Goal: Information Seeking & Learning: Learn about a topic

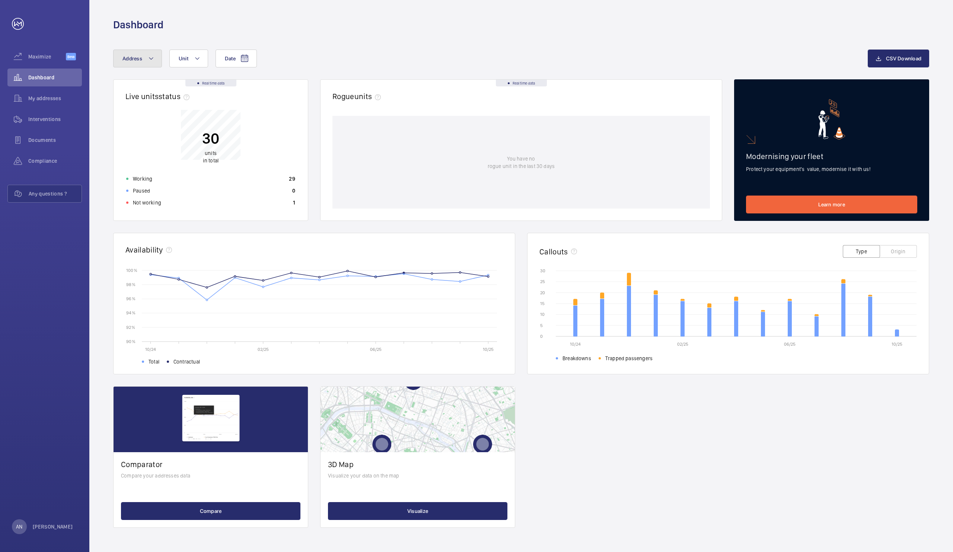
click at [150, 65] on button "Address" at bounding box center [137, 59] width 49 height 18
click at [127, 109] on input "[PERSON_NAME] - [STREET_ADDRESS]" at bounding box center [124, 109] width 15 height 15
checkbox input "true"
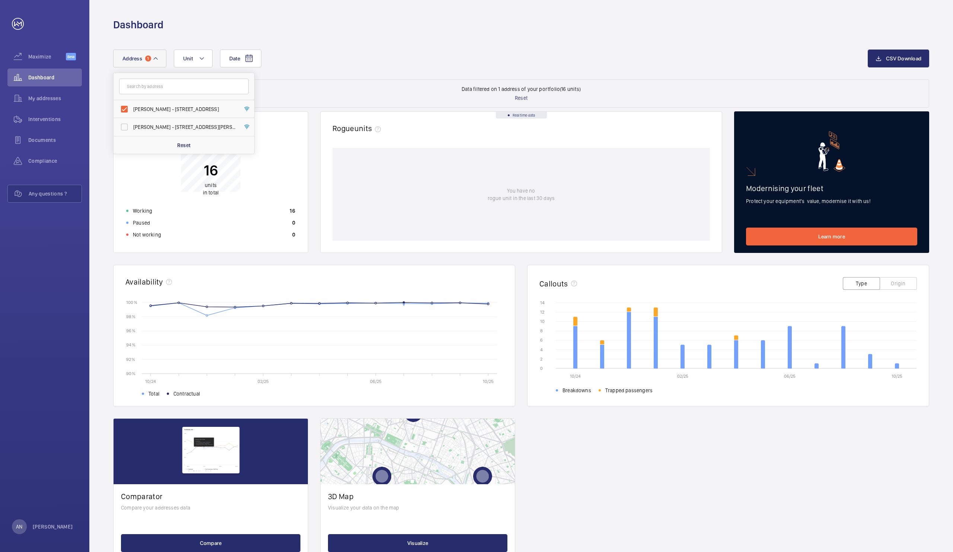
click at [387, 69] on div "Date Address 1 [PERSON_NAME] - [STREET_ADDRESS] [PERSON_NAME] - [STREET_ADDRESS…" at bounding box center [521, 65] width 816 height 30
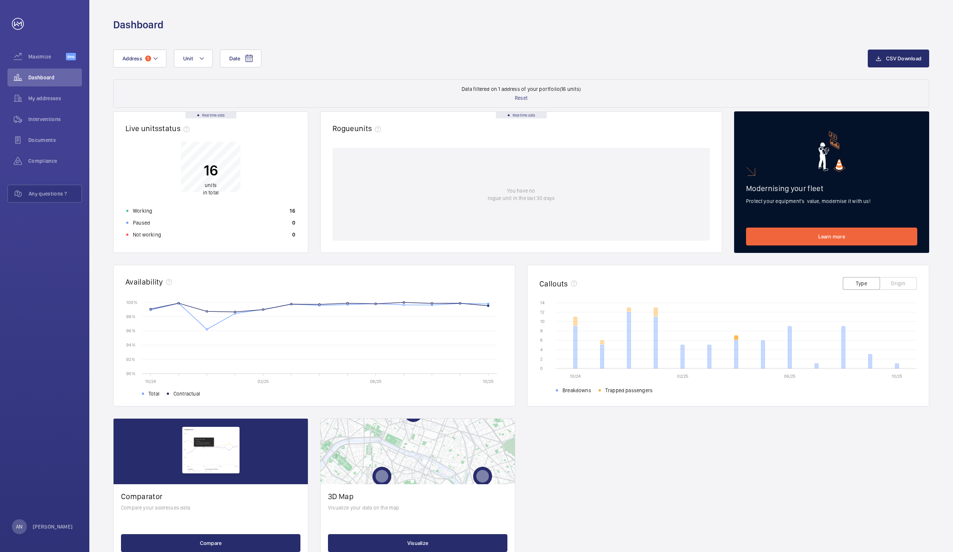
click at [736, 339] on icon at bounding box center [737, 338] width 4 height 4
click at [906, 282] on button "Origin" at bounding box center [898, 283] width 37 height 13
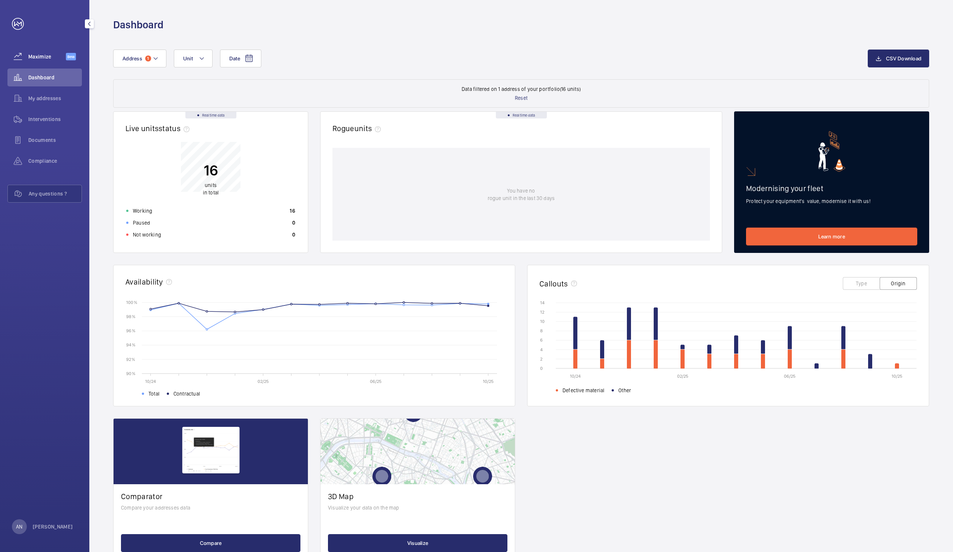
click at [37, 55] on span "Maximize" at bounding box center [47, 56] width 38 height 7
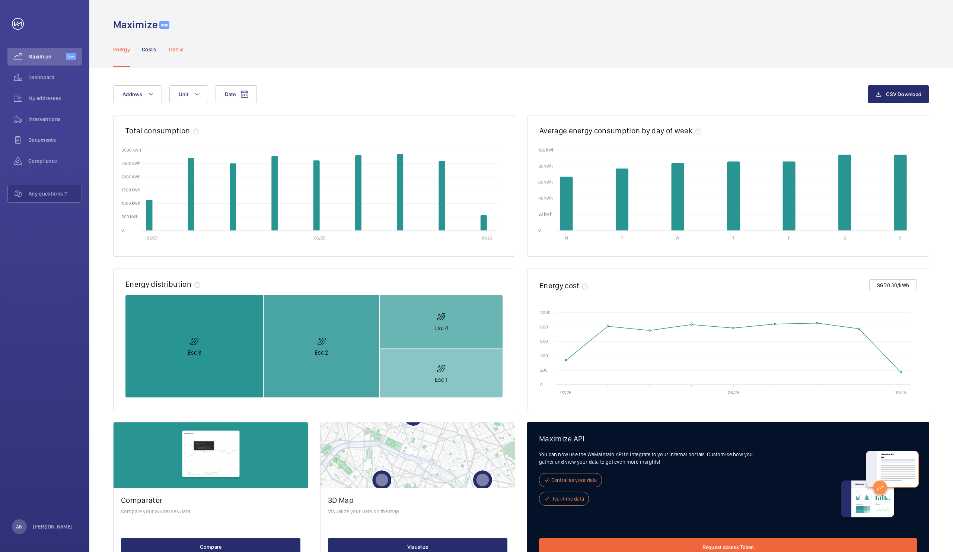
click at [177, 46] on p "Traffic" at bounding box center [176, 49] width 16 height 7
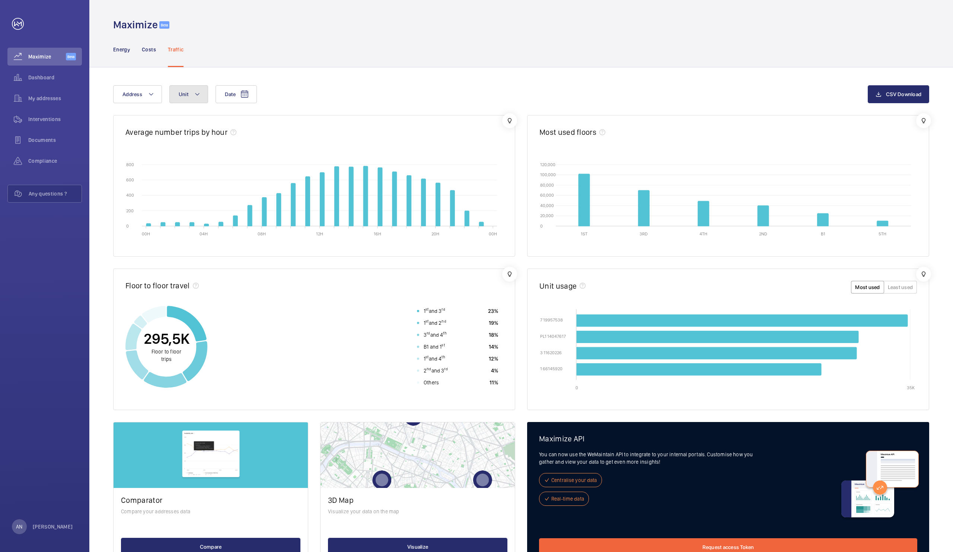
click at [191, 98] on button "Unit" at bounding box center [188, 94] width 39 height 18
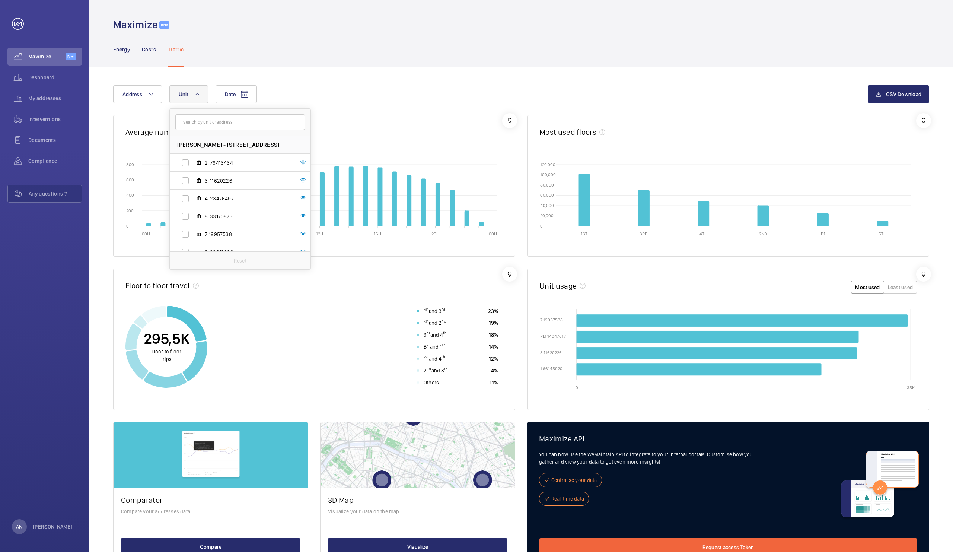
click at [297, 380] on div "1 st and 3 rd 23% 1 st and 2 nd 19% 3 rd and 4 th 18% B1 and 1 st 14% 1 st and …" at bounding box center [357, 346] width 291 height 83
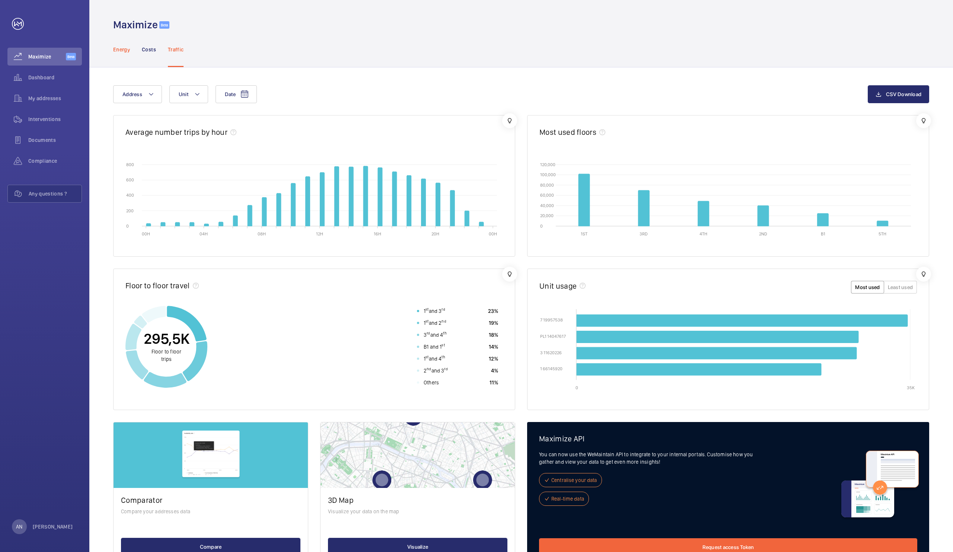
click at [117, 56] on div "Energy" at bounding box center [121, 49] width 17 height 35
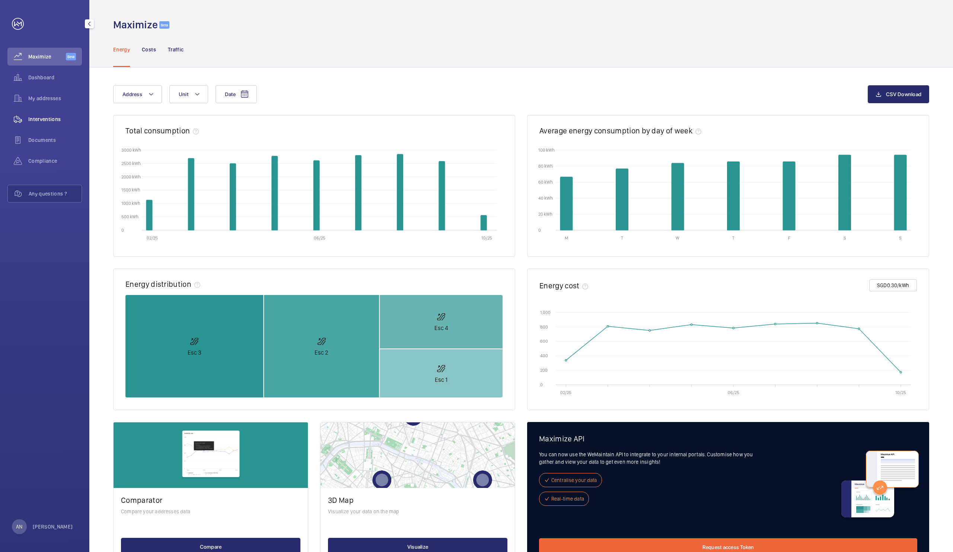
click at [51, 117] on span "Interventions" at bounding box center [55, 118] width 54 height 7
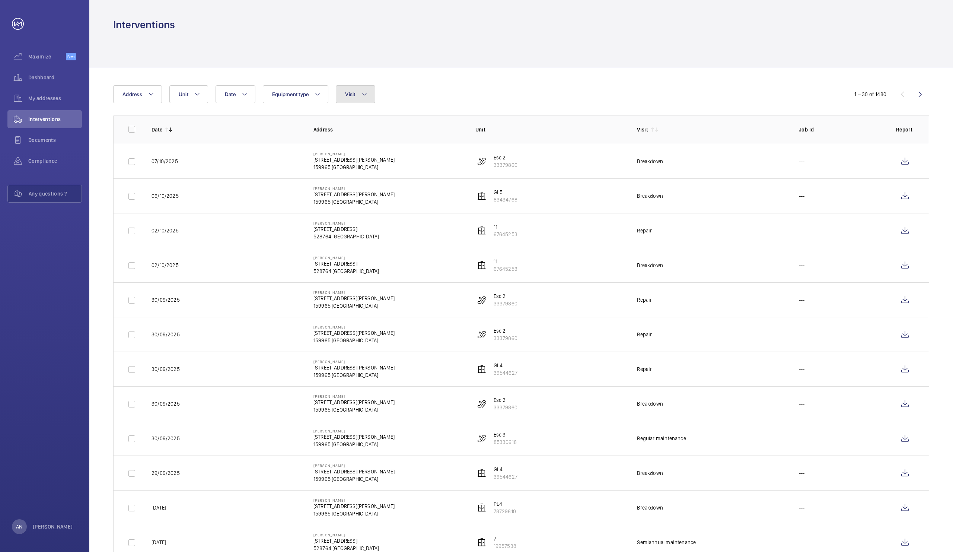
click at [361, 95] on button "Visit" at bounding box center [355, 94] width 39 height 18
click at [355, 94] on span "Visit" at bounding box center [350, 94] width 10 height 6
click at [389, 145] on span "Annual maintenance" at bounding box center [407, 144] width 102 height 7
click at [355, 145] on input "Annual maintenance" at bounding box center [347, 144] width 15 height 15
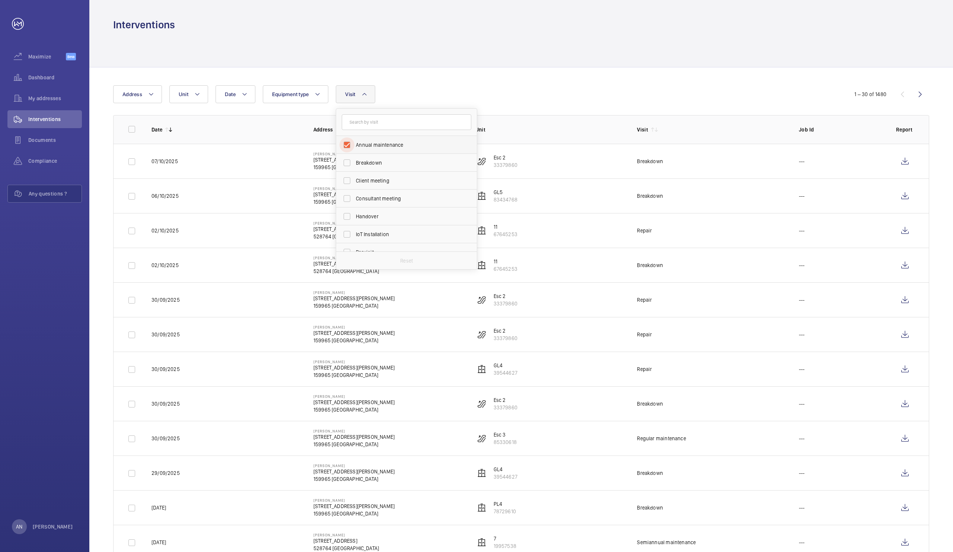
checkbox input "true"
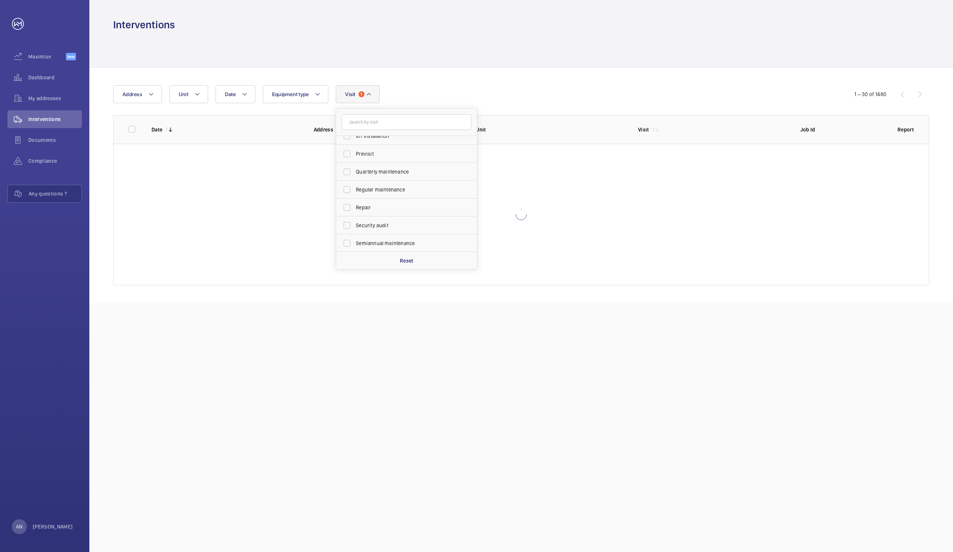
scroll to position [111, 0]
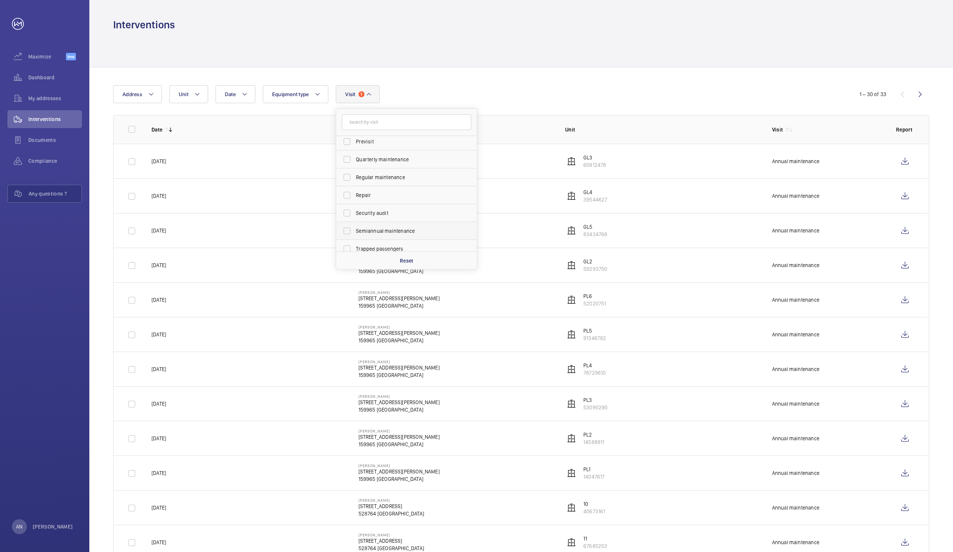
click at [381, 230] on span "Semiannual maintenance" at bounding box center [407, 230] width 102 height 7
click at [355, 230] on input "Semiannual maintenance" at bounding box center [347, 230] width 15 height 15
checkbox input "true"
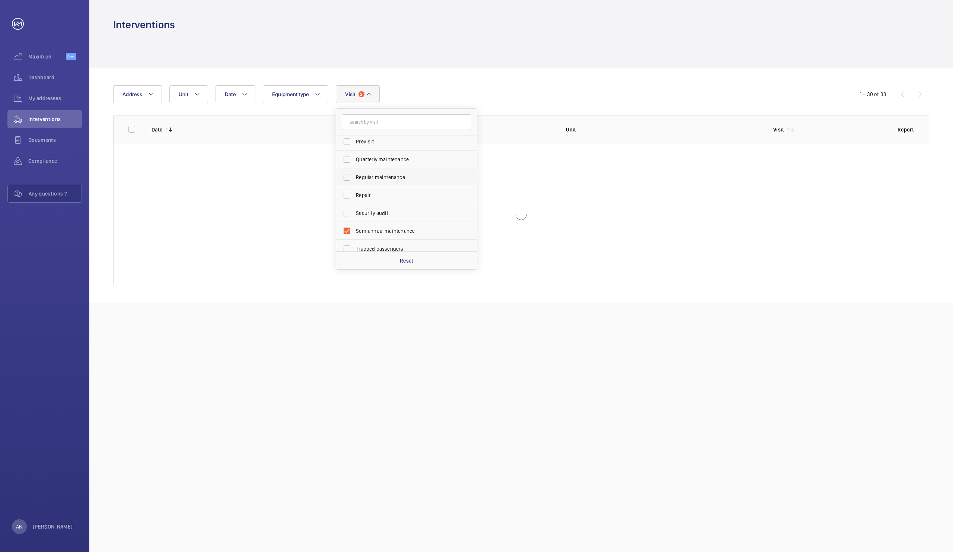
click at [388, 178] on span "Regular maintenance" at bounding box center [407, 177] width 102 height 7
click at [355, 178] on input "Regular maintenance" at bounding box center [347, 177] width 15 height 15
checkbox input "true"
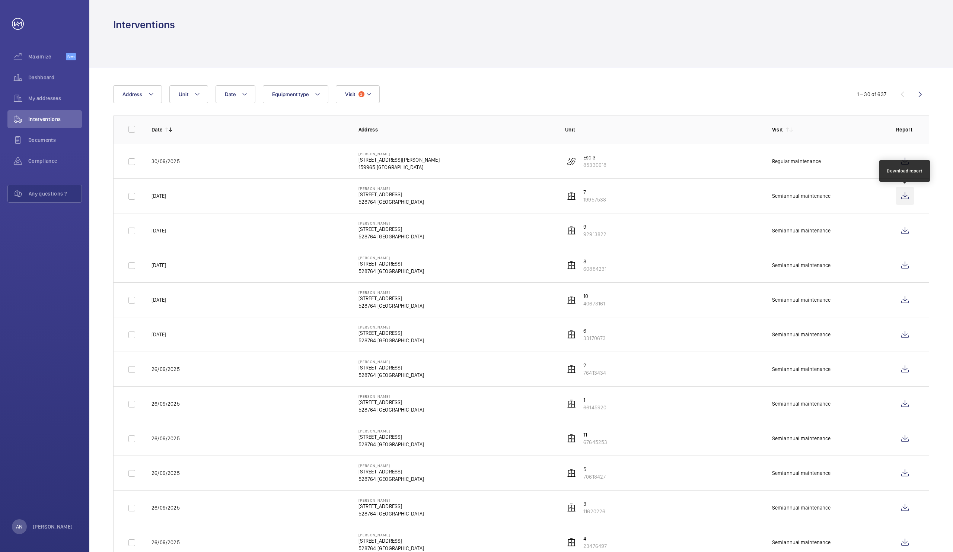
click at [903, 198] on wm-front-icon-button at bounding box center [905, 196] width 18 height 18
click at [359, 102] on button "Visit 3" at bounding box center [358, 94] width 44 height 18
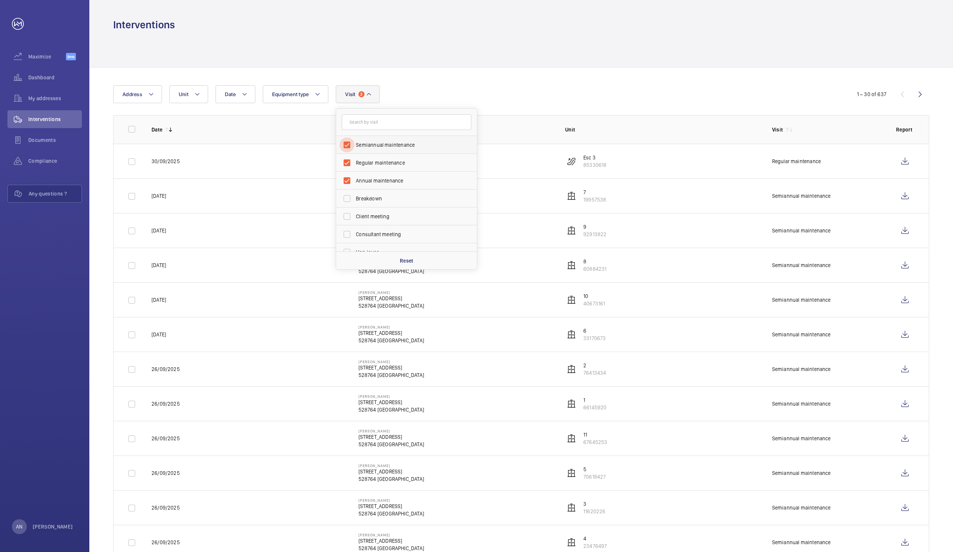
click at [348, 146] on input "Semiannual maintenance" at bounding box center [347, 144] width 15 height 15
checkbox input "false"
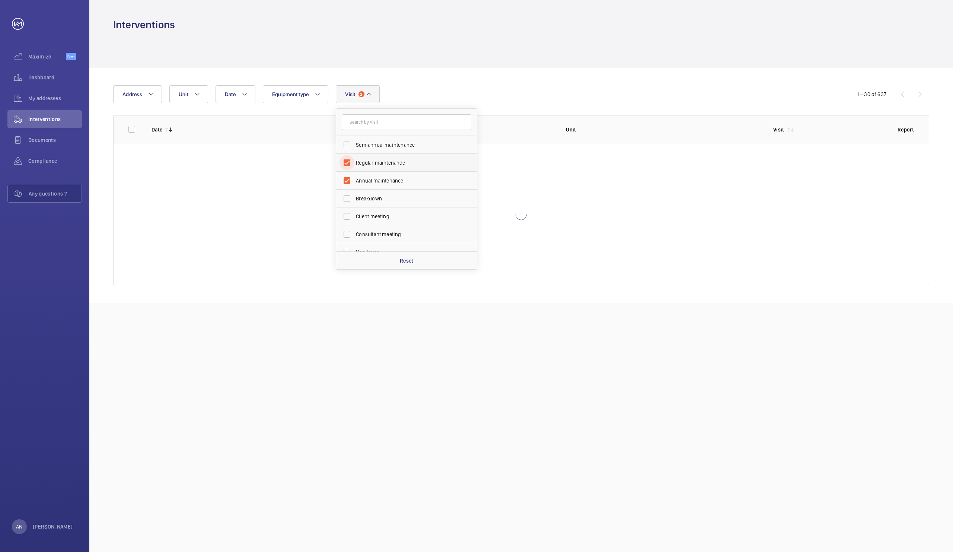
click at [349, 165] on input "Regular maintenance" at bounding box center [347, 162] width 15 height 15
checkbox input "false"
click at [348, 183] on input "Annual maintenance" at bounding box center [347, 180] width 15 height 15
checkbox input "false"
click at [348, 201] on input "Breakdown" at bounding box center [347, 198] width 15 height 15
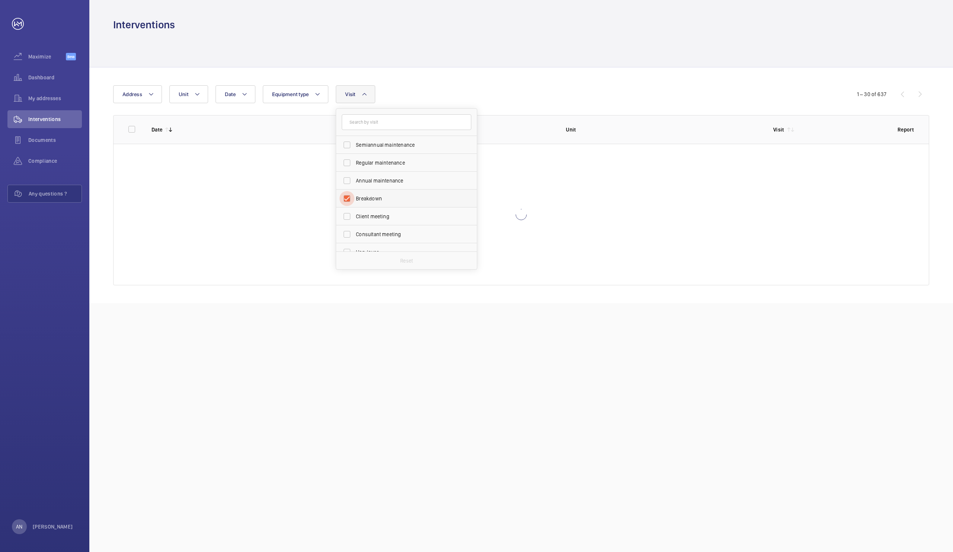
checkbox input "true"
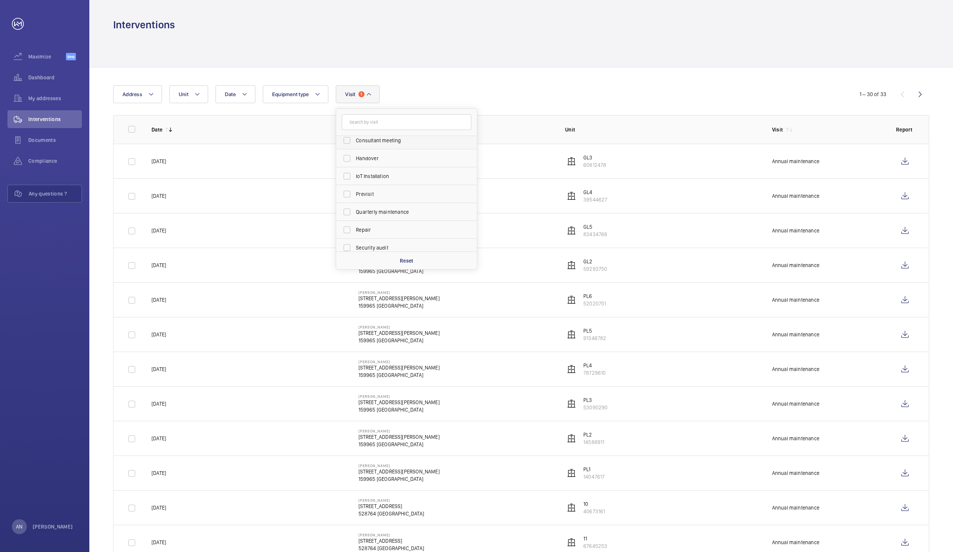
scroll to position [117, 0]
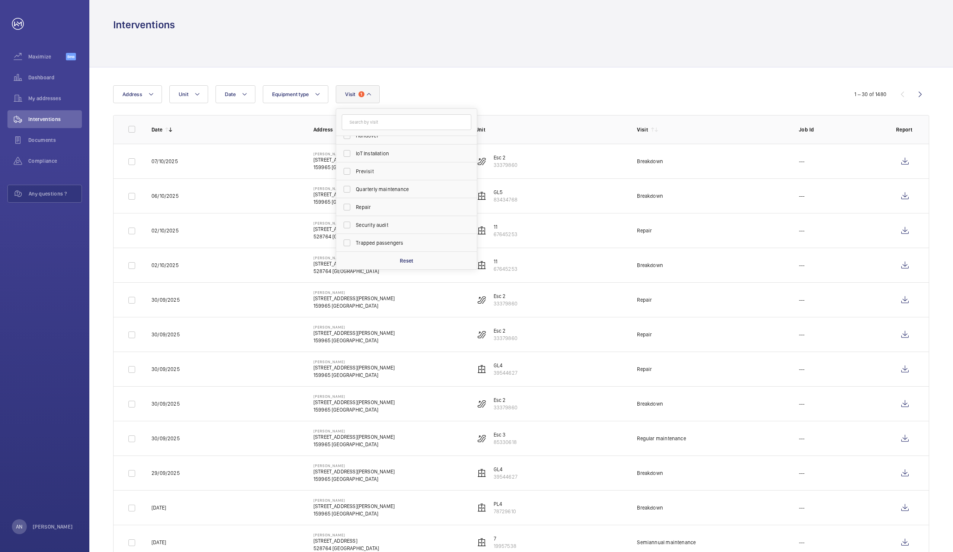
click at [527, 64] on div at bounding box center [521, 49] width 816 height 35
click at [906, 232] on wm-front-icon-button at bounding box center [905, 231] width 18 height 18
click at [907, 265] on wm-front-icon-button at bounding box center [905, 265] width 18 height 18
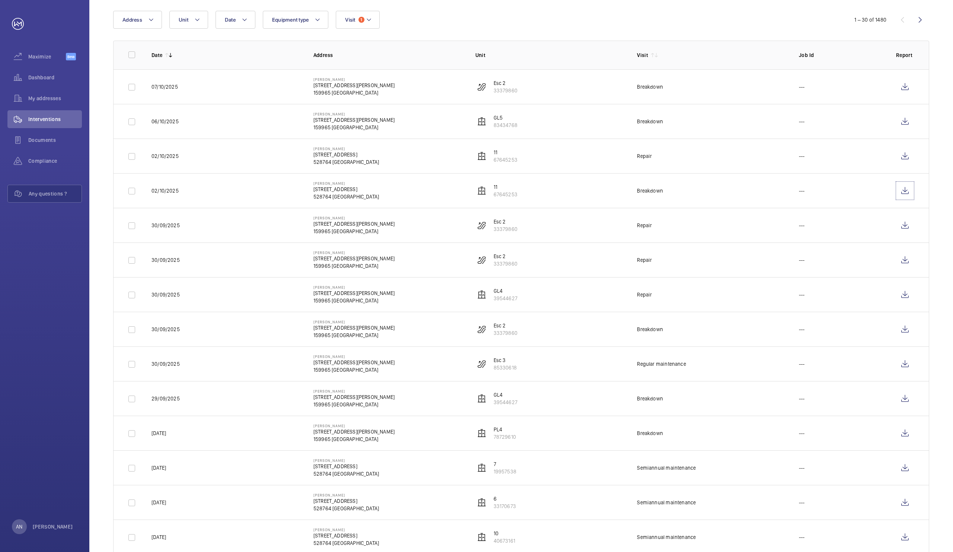
scroll to position [0, 0]
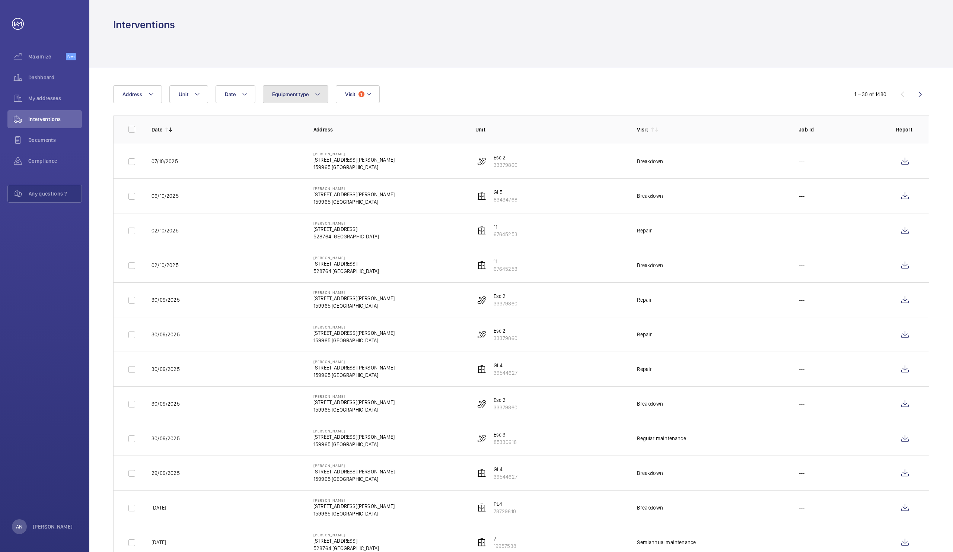
click at [296, 96] on span "Equipment type" at bounding box center [290, 94] width 37 height 6
click at [355, 95] on span "Visit" at bounding box center [350, 94] width 10 height 6
click at [347, 146] on input "Breakdown" at bounding box center [347, 144] width 15 height 15
checkbox input "false"
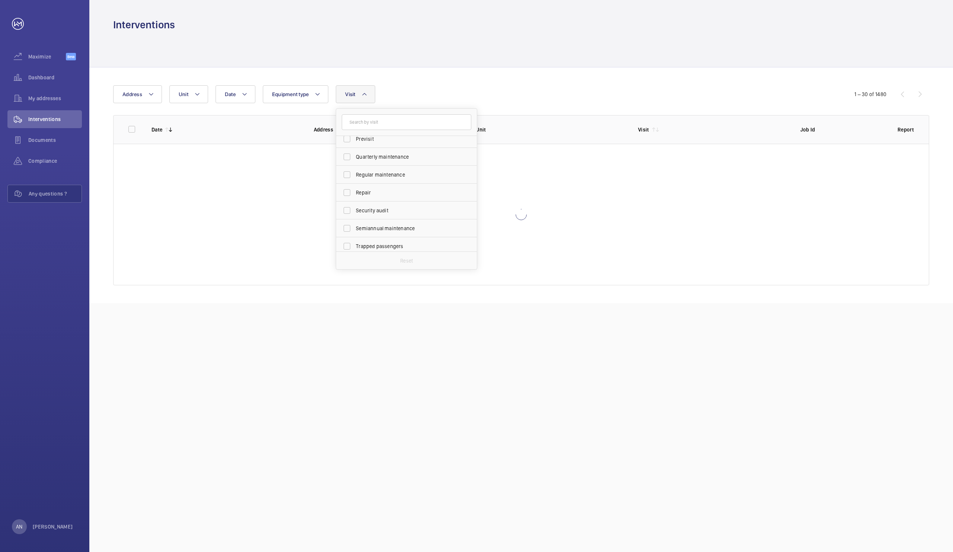
scroll to position [117, 0]
click at [365, 193] on span "Repair" at bounding box center [407, 188] width 102 height 7
click at [355, 193] on input "Repair" at bounding box center [347, 189] width 15 height 15
checkbox input "true"
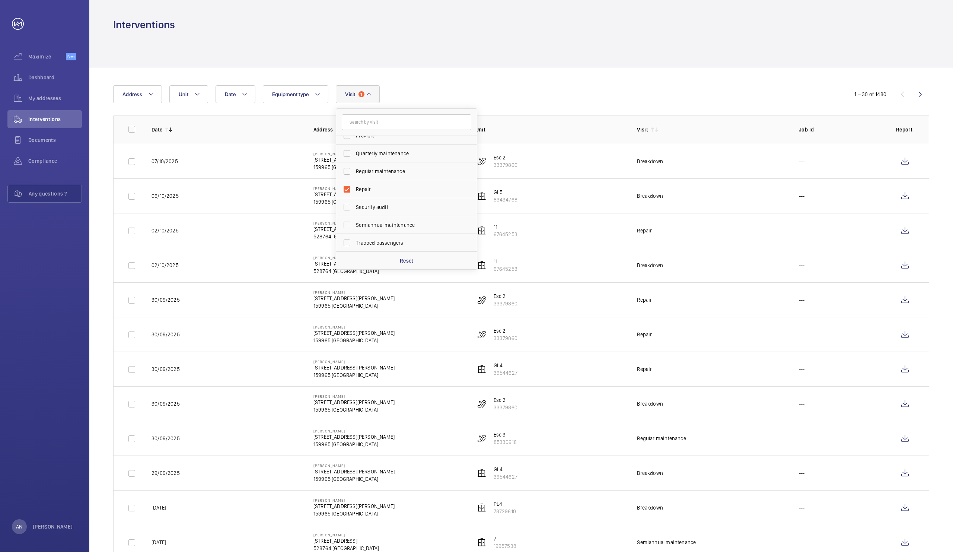
click at [488, 95] on div "Date Address Unit Equipment type Visit 1 Breakdown Annual maintenance Client me…" at bounding box center [476, 94] width 727 height 18
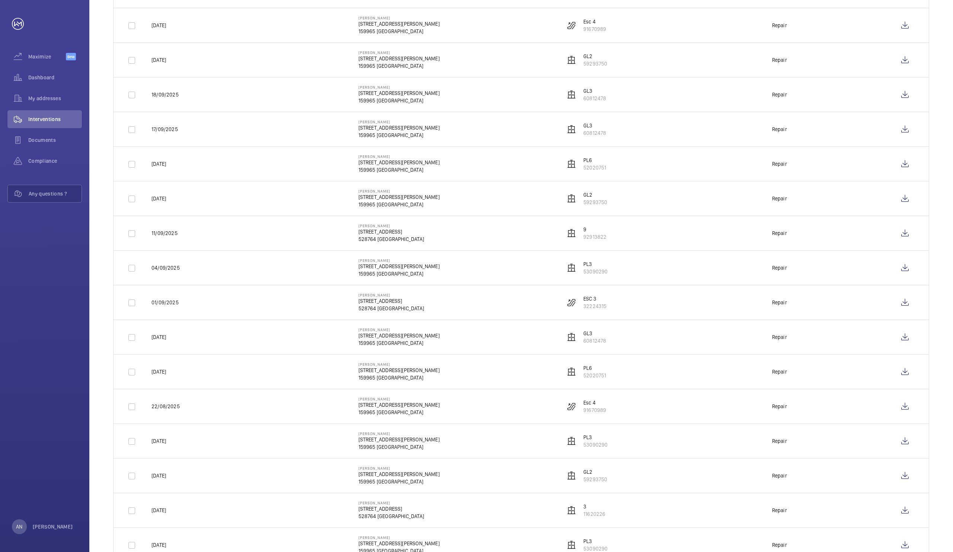
scroll to position [276, 0]
click at [907, 304] on wm-front-icon-button at bounding box center [905, 301] width 18 height 18
click at [46, 140] on span "Documents" at bounding box center [55, 139] width 54 height 7
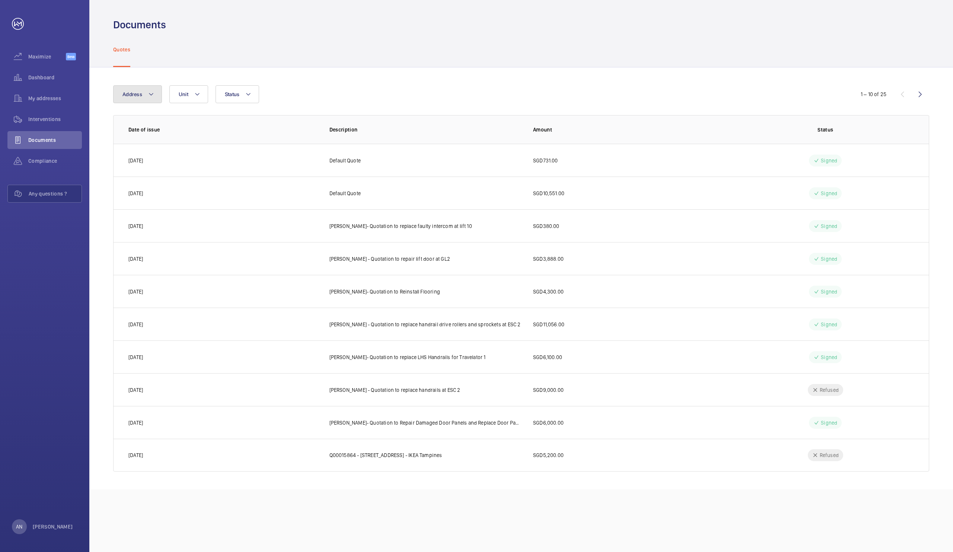
click at [133, 92] on span "Address" at bounding box center [133, 94] width 20 height 6
click at [153, 47] on div "Quotes" at bounding box center [521, 49] width 816 height 35
click at [29, 154] on div "Compliance" at bounding box center [44, 161] width 74 height 18
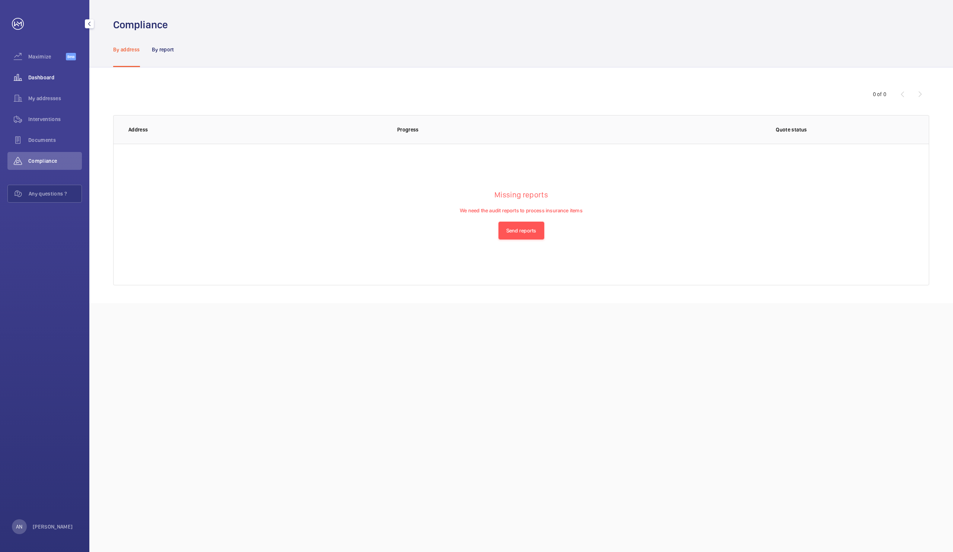
click at [48, 77] on span "Dashboard" at bounding box center [55, 77] width 54 height 7
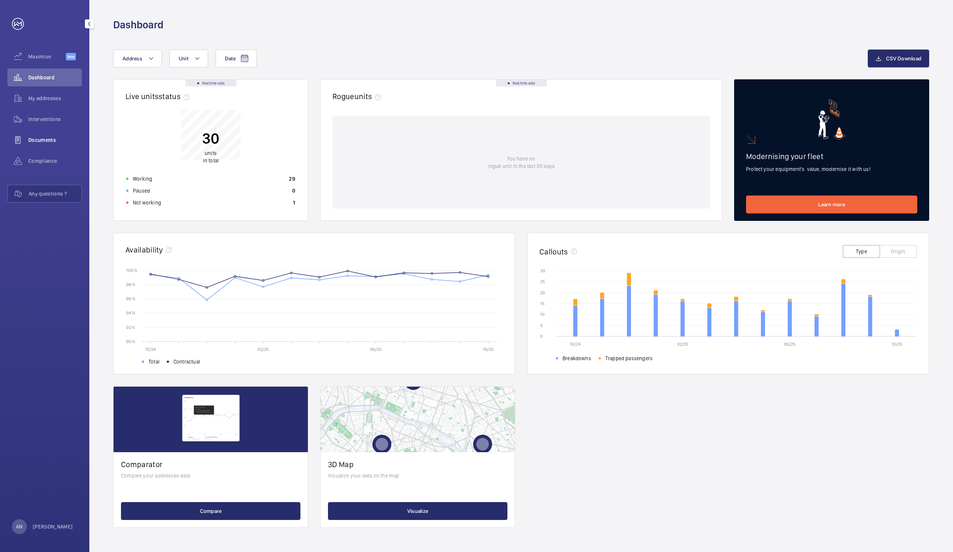
click at [46, 145] on div "Documents" at bounding box center [44, 140] width 74 height 18
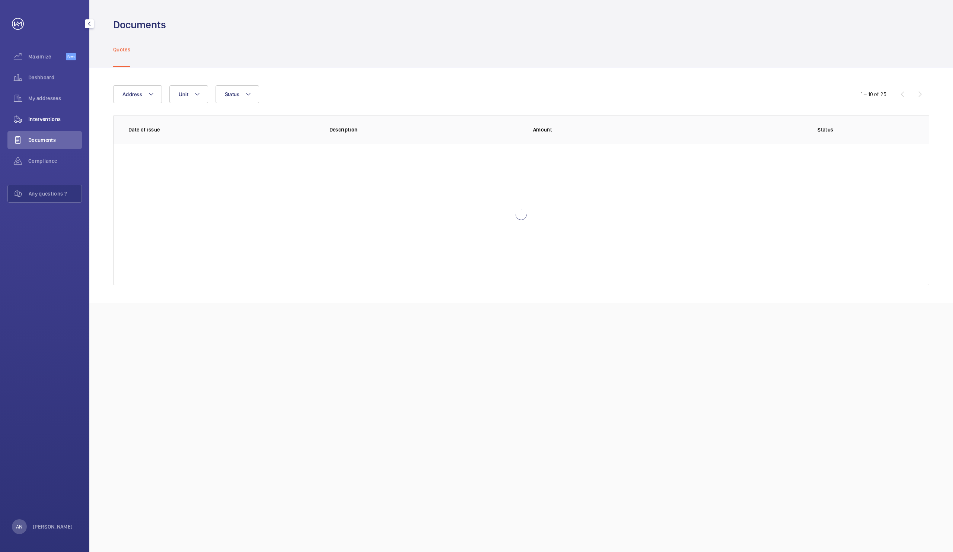
click at [40, 118] on span "Interventions" at bounding box center [55, 118] width 54 height 7
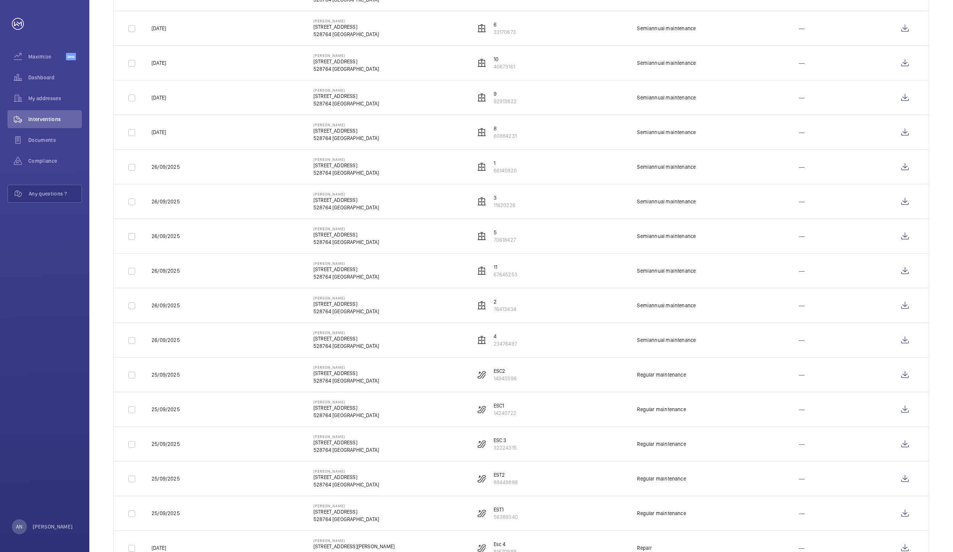
scroll to position [593, 0]
